Goal: Submit feedback/report problem

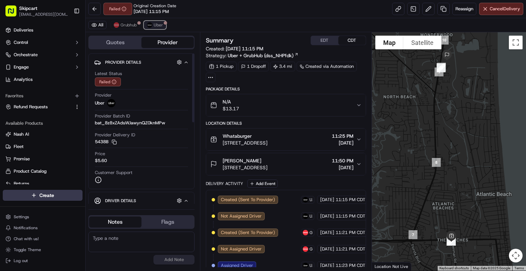
click at [159, 23] on span "Uber" at bounding box center [158, 24] width 9 height 5
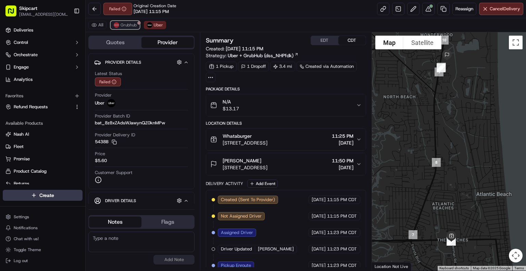
click at [130, 26] on span "Grubhub" at bounding box center [128, 24] width 16 height 5
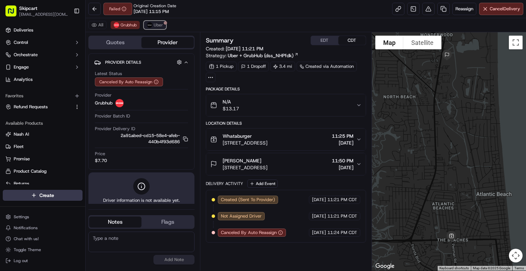
click at [156, 25] on span "Uber" at bounding box center [158, 24] width 9 height 5
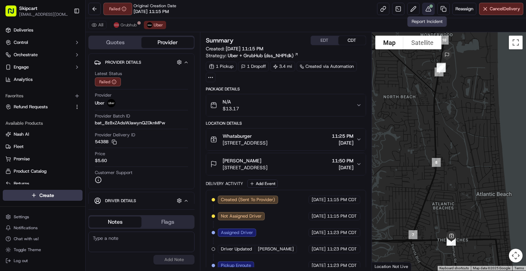
click at [427, 9] on button at bounding box center [428, 9] width 12 height 12
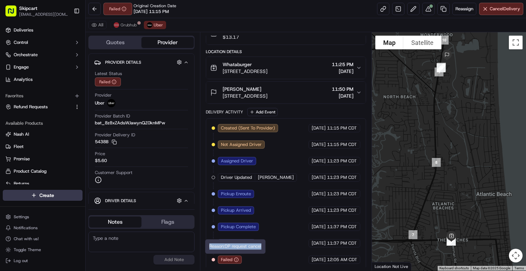
drag, startPoint x: 210, startPoint y: 247, endPoint x: 267, endPoint y: 247, distance: 56.8
click at [265, 247] on div "Reason: DP request cancel Reason: DP request cancel" at bounding box center [235, 246] width 60 height 14
copy div "Reason: DP request cancel"
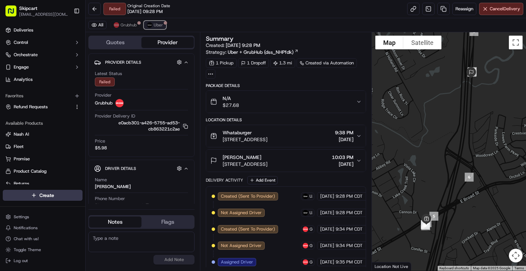
click at [164, 23] on div at bounding box center [165, 22] width 3 height 3
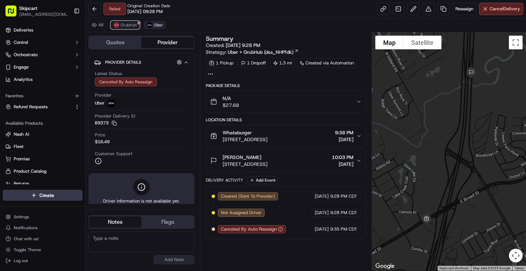
click at [123, 23] on span "Grubhub" at bounding box center [128, 24] width 16 height 5
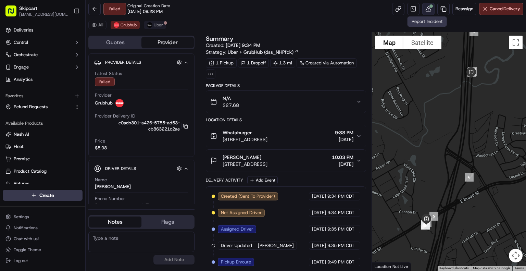
click at [426, 11] on button at bounding box center [428, 9] width 12 height 12
